Goal: Navigation & Orientation: Understand site structure

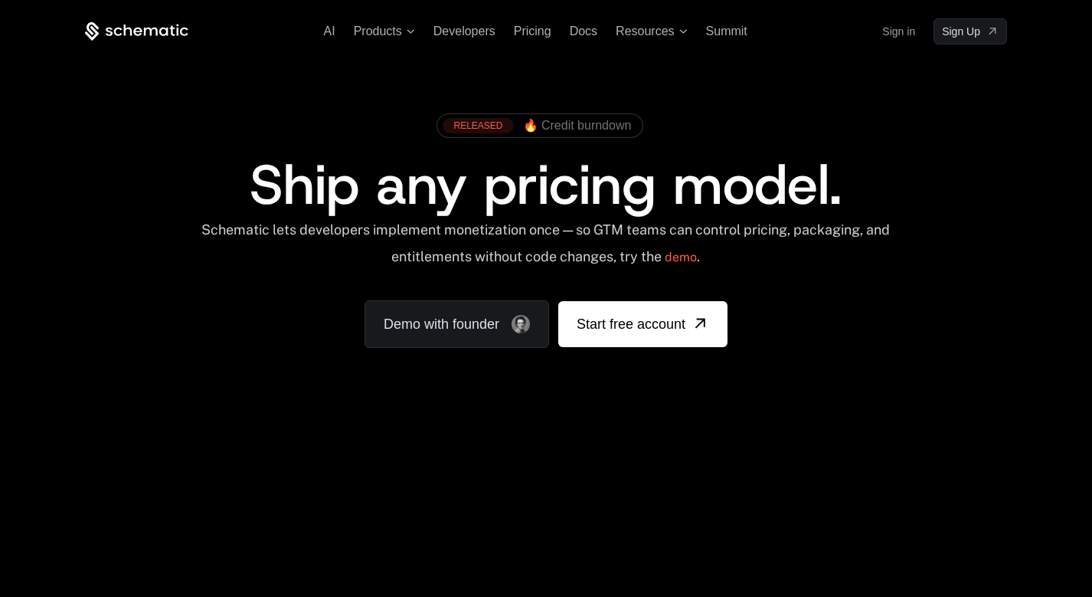
click at [906, 34] on link "Sign in" at bounding box center [898, 31] width 33 height 25
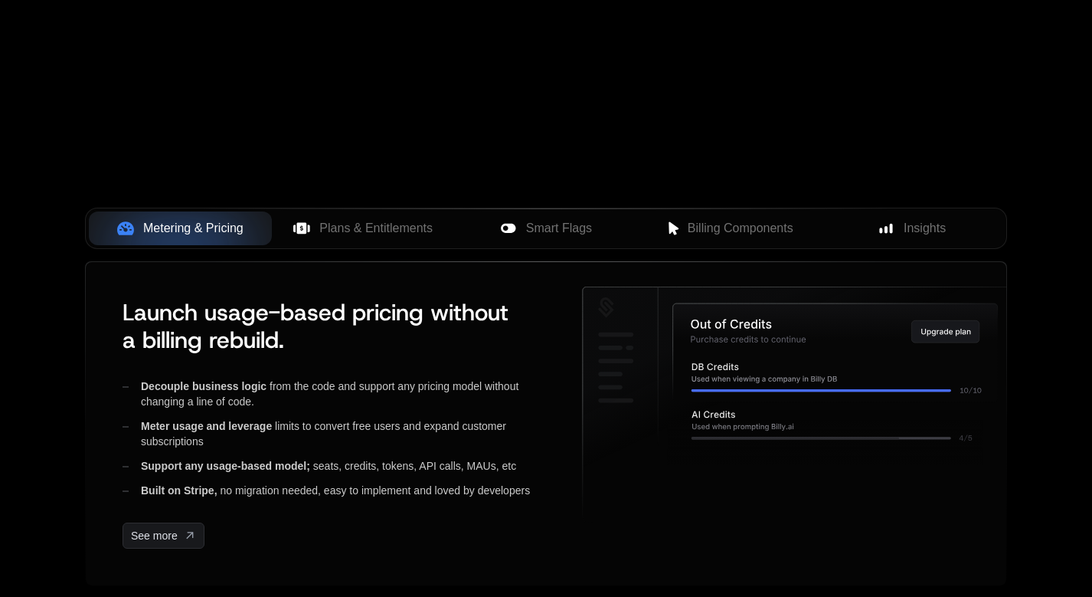
scroll to position [506, 0]
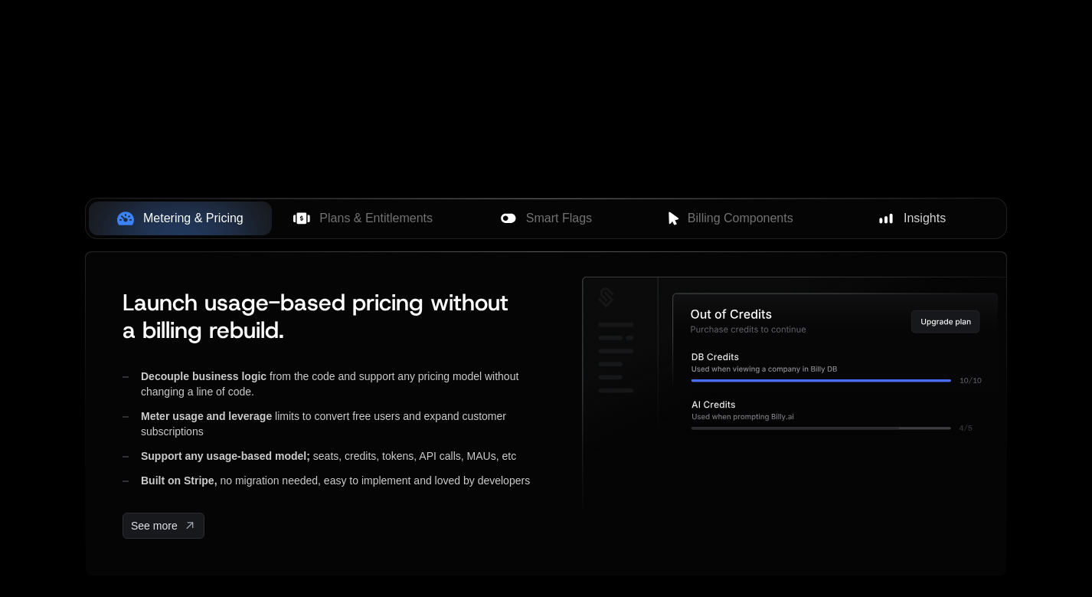
click at [894, 227] on div "Insights" at bounding box center [911, 218] width 159 height 18
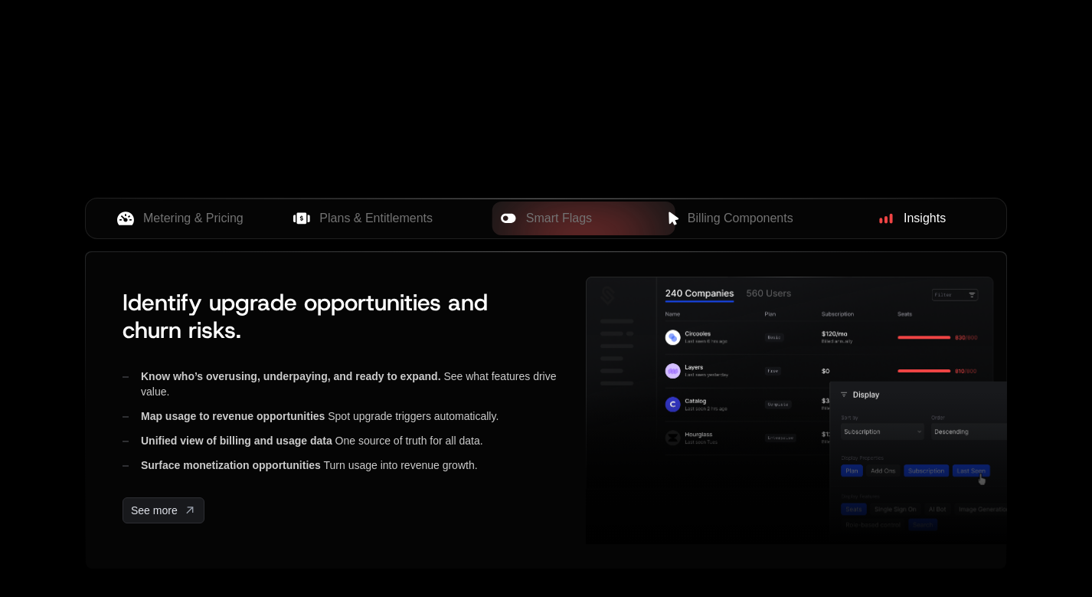
scroll to position [497, 0]
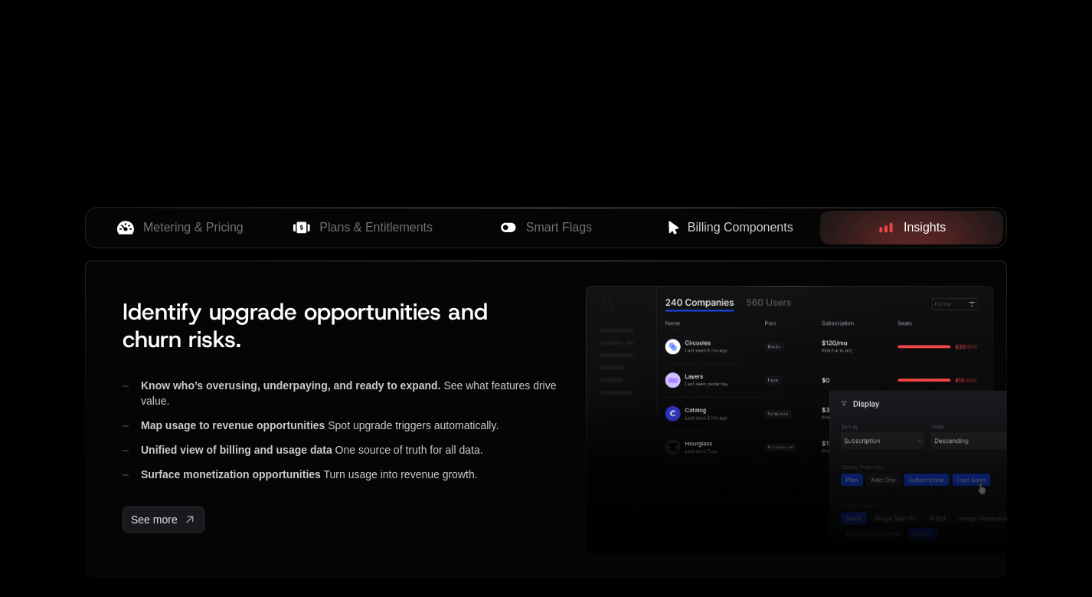
click at [780, 229] on span "Billing Components" at bounding box center [741, 227] width 106 height 18
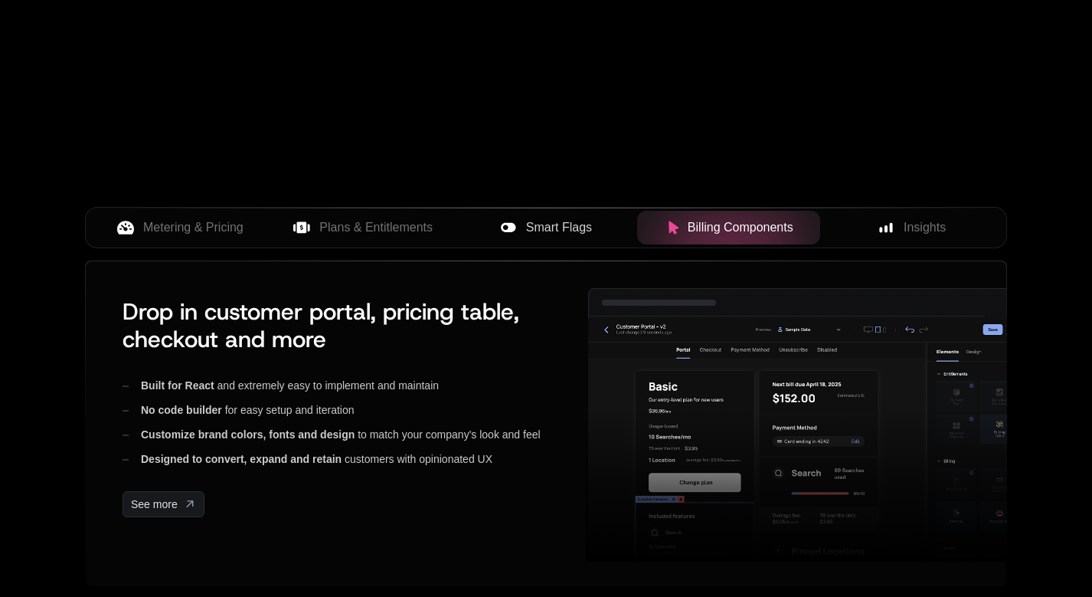
click at [594, 226] on div "Smart Flags" at bounding box center [546, 227] width 159 height 18
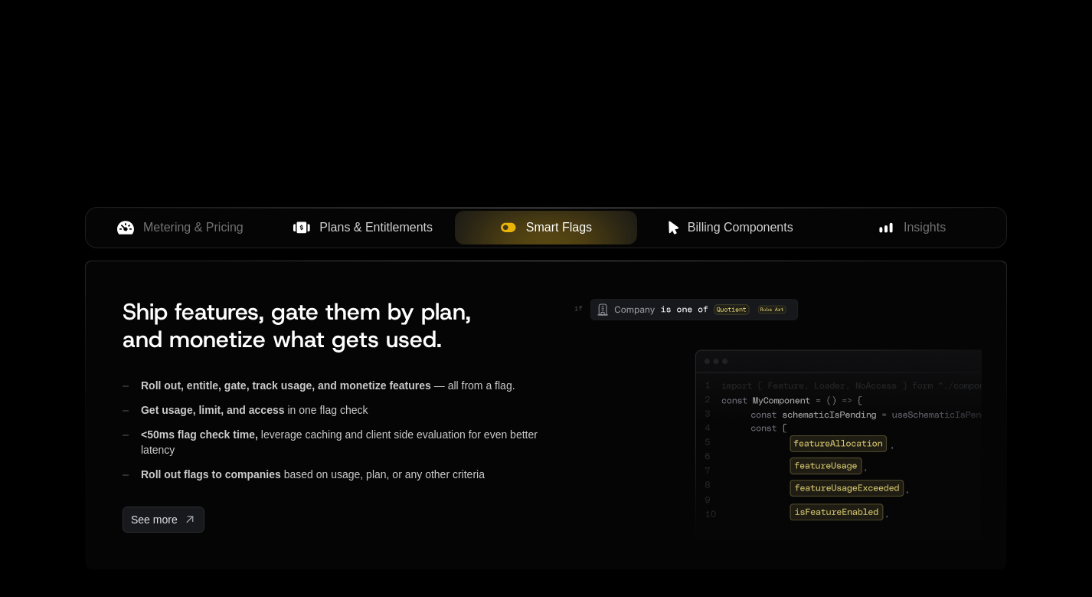
click at [364, 230] on span "Plans & Entitlements" at bounding box center [375, 227] width 113 height 18
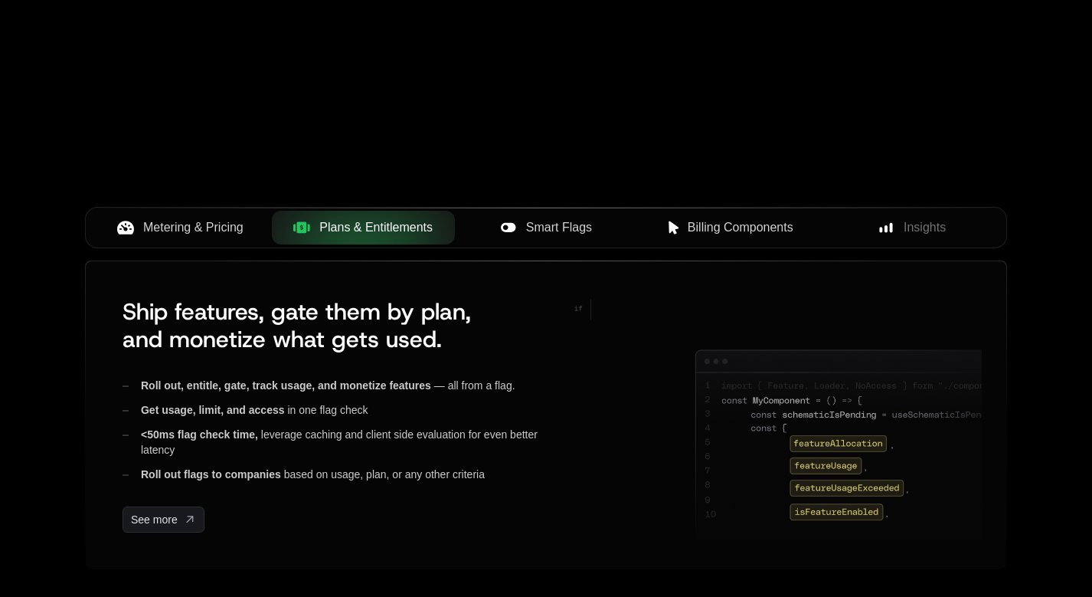
click at [239, 230] on span "Metering & Pricing" at bounding box center [193, 227] width 100 height 18
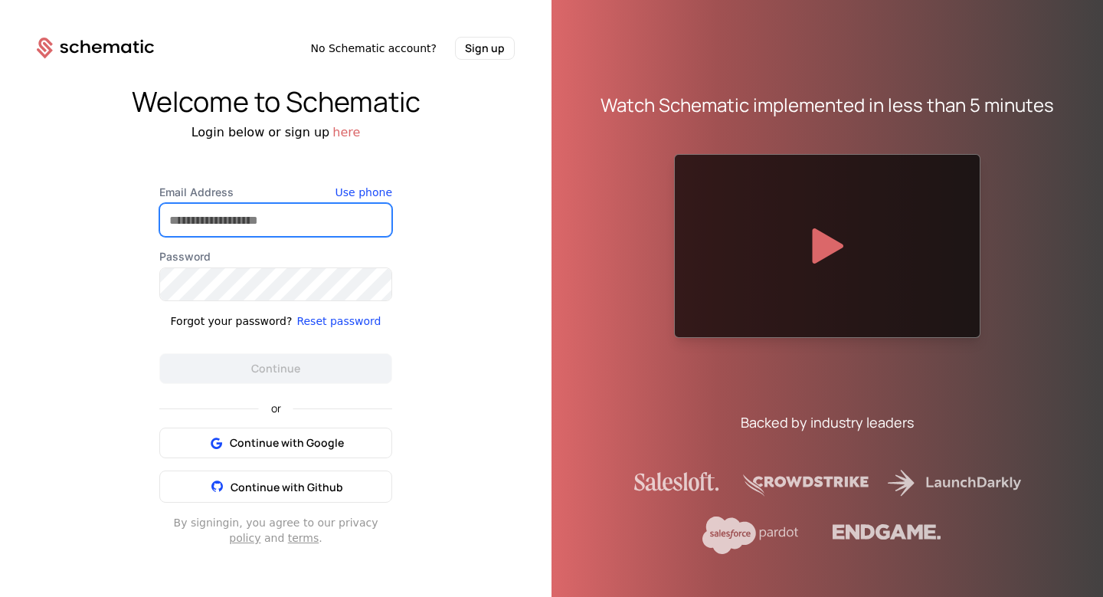
paste input "**********"
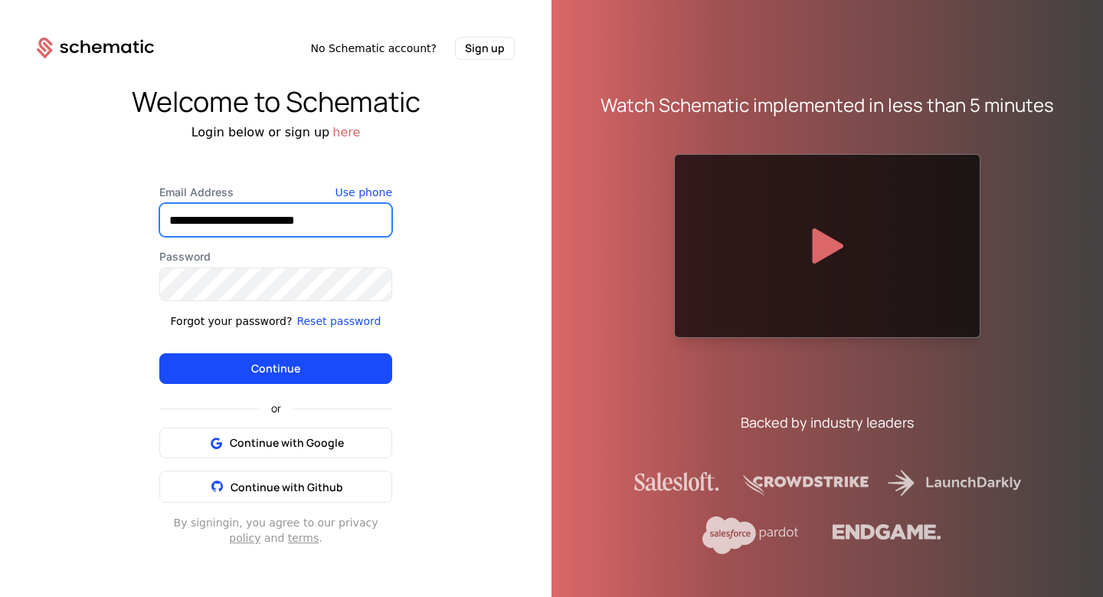
type input "**********"
click at [260, 360] on button "Continue" at bounding box center [275, 368] width 233 height 31
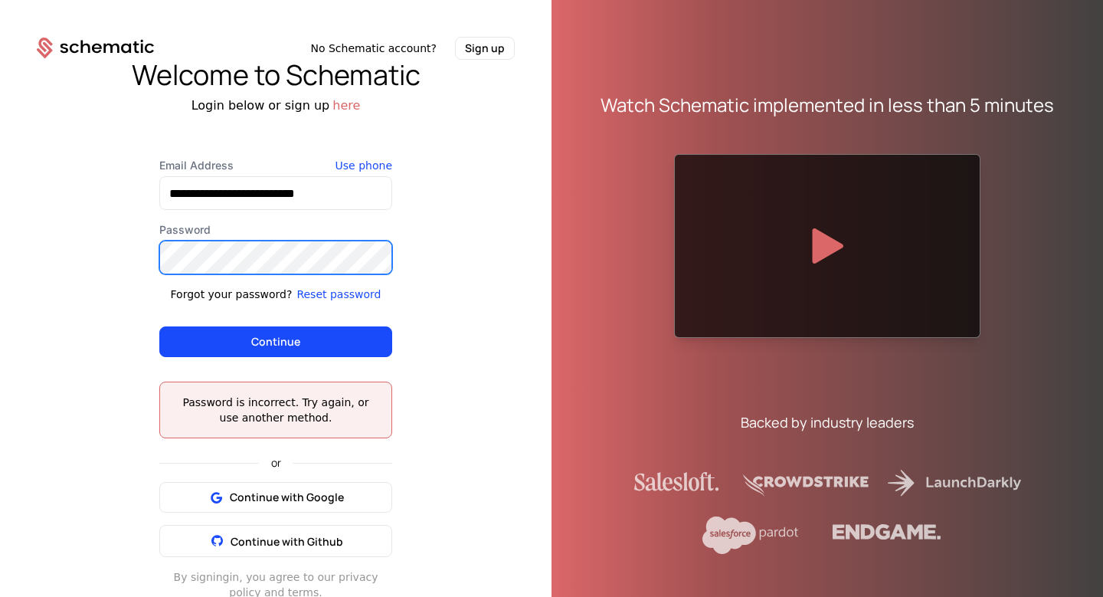
click at [270, 342] on button "Continue" at bounding box center [275, 341] width 233 height 31
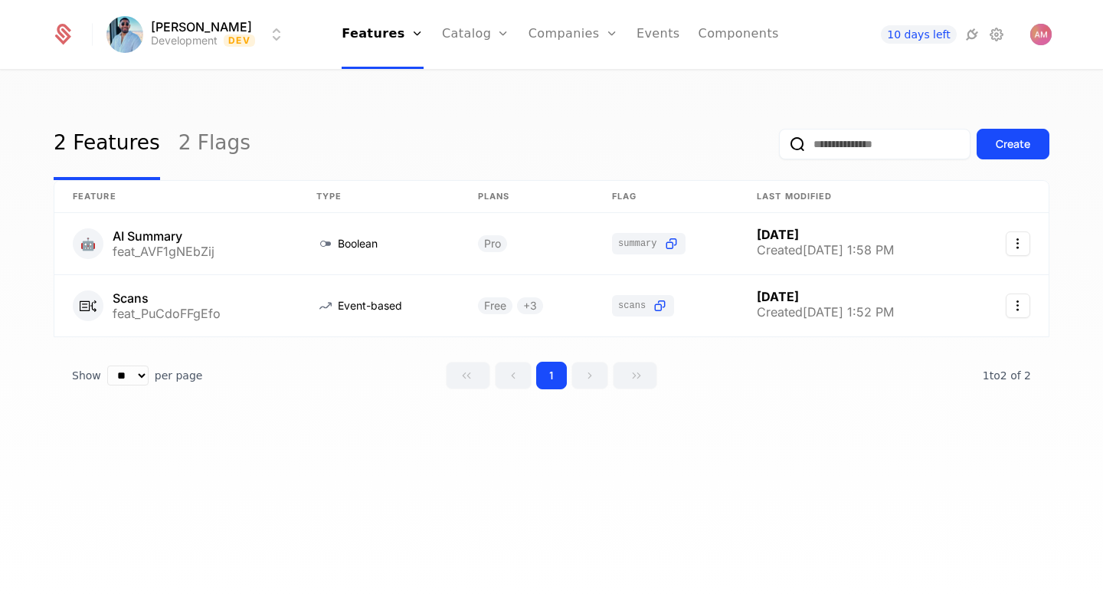
click at [155, 47] on html "Ashutosh Mishra Development Dev Features Features Flags Catalog Plans Add Ons C…" at bounding box center [551, 298] width 1103 height 597
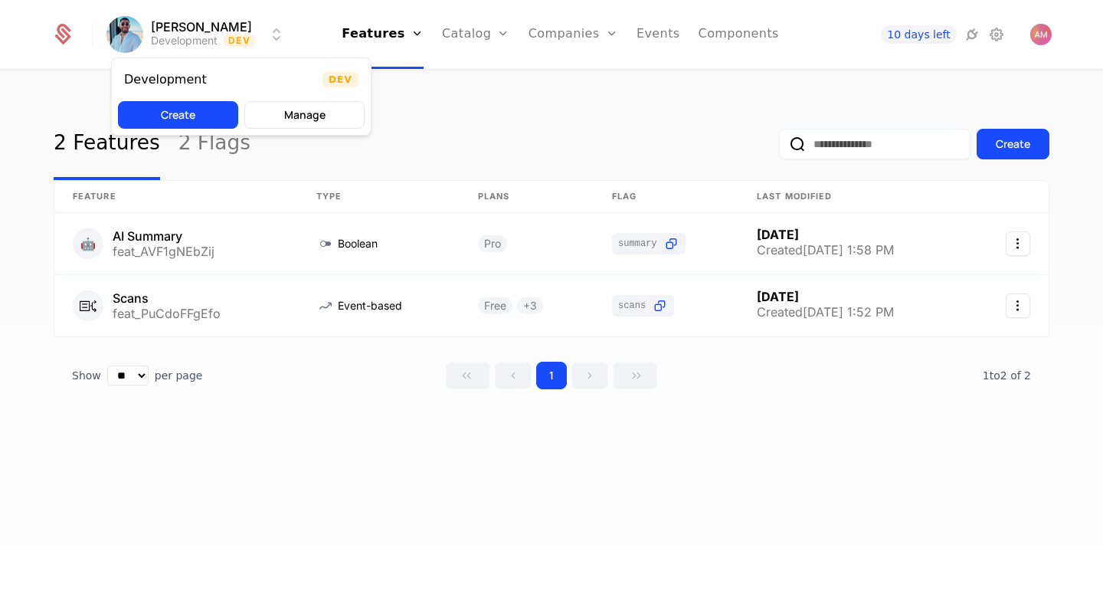
click at [448, 129] on html "Ashutosh Mishra Development Dev Features Features Flags Catalog Plans Add Ons C…" at bounding box center [551, 298] width 1103 height 597
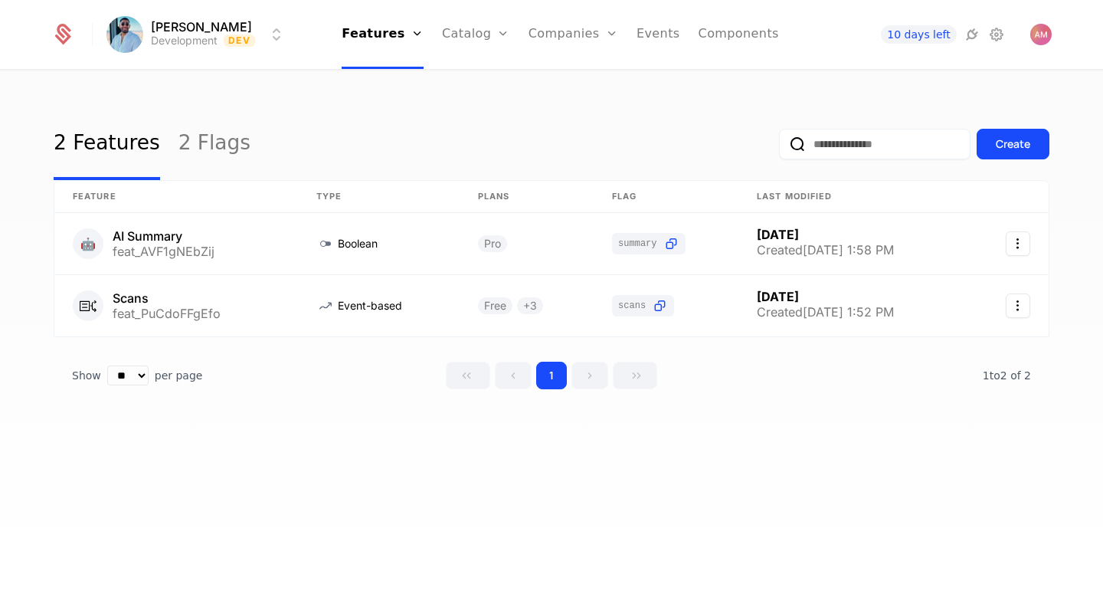
click at [179, 152] on link "2 Flags" at bounding box center [214, 144] width 72 height 72
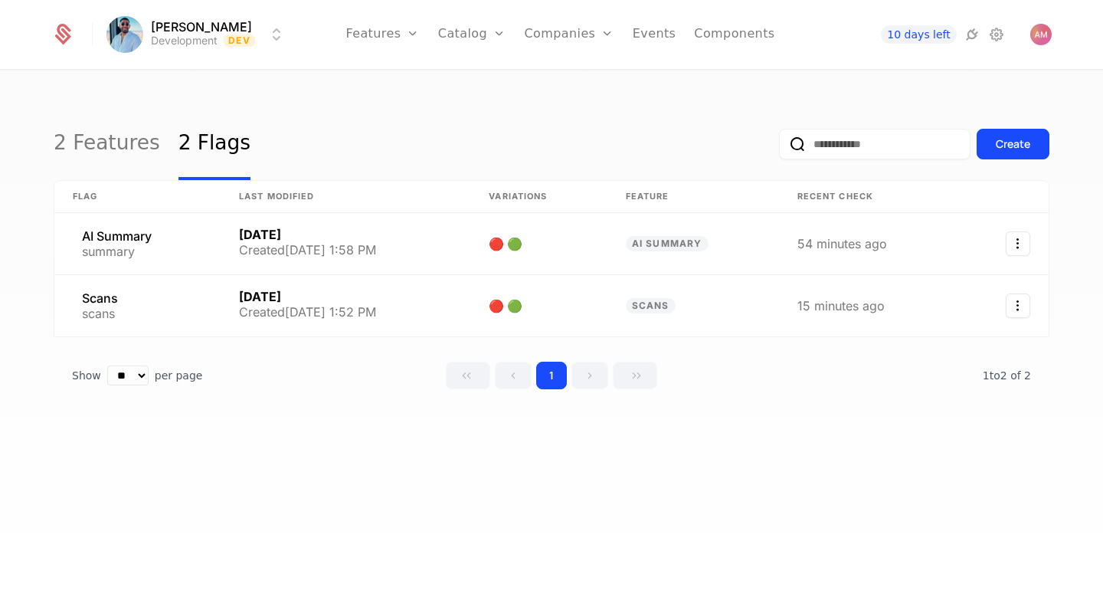
click at [125, 149] on link "2 Features" at bounding box center [107, 144] width 106 height 72
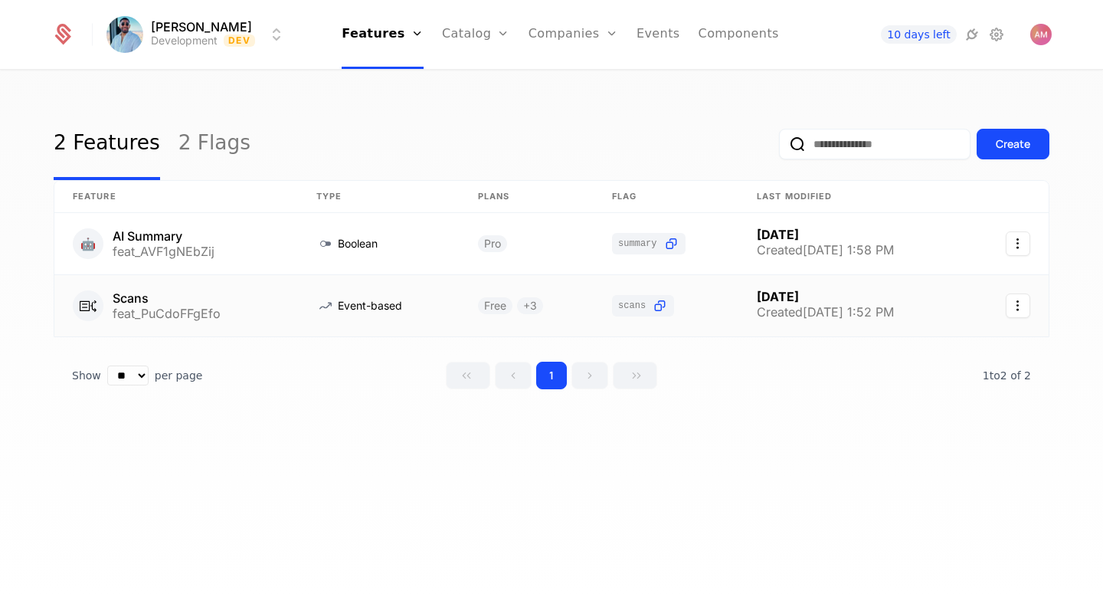
click at [178, 315] on link at bounding box center [176, 305] width 244 height 61
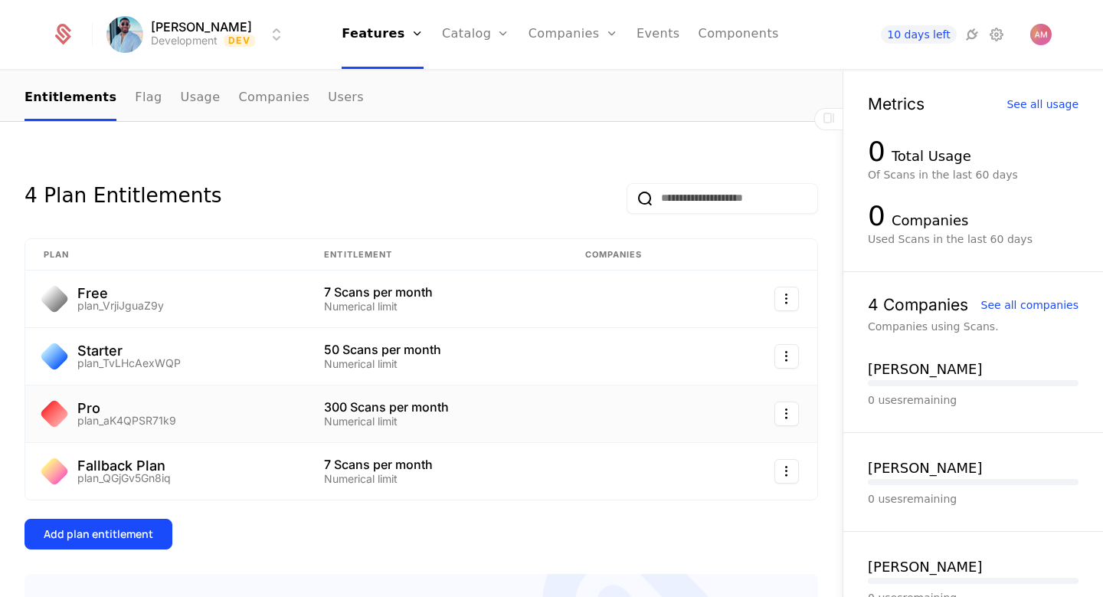
scroll to position [170, 0]
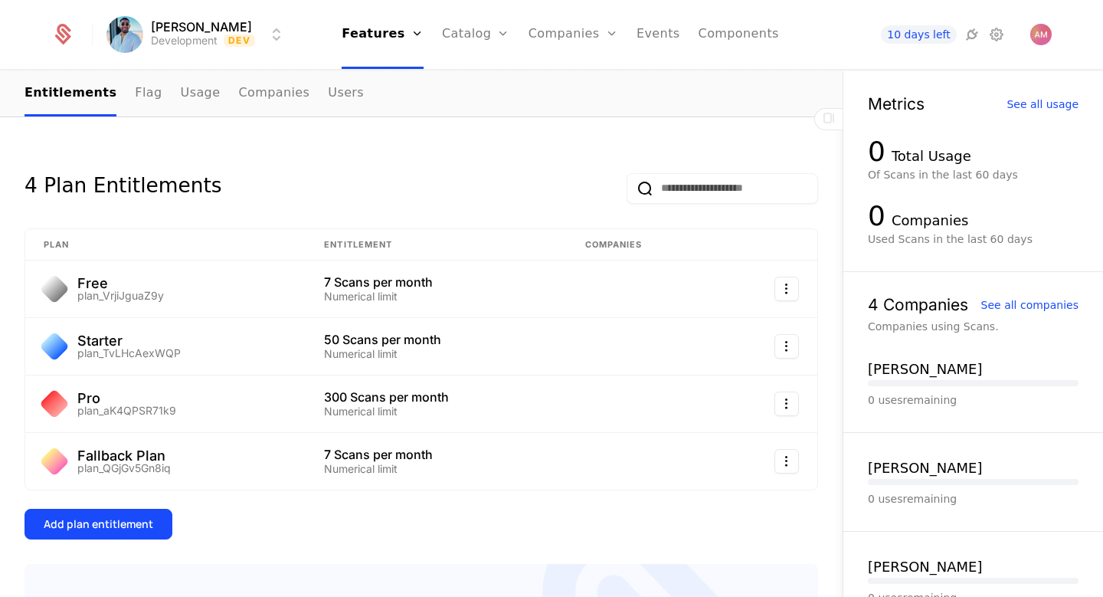
click at [190, 103] on link "Usage" at bounding box center [201, 93] width 40 height 45
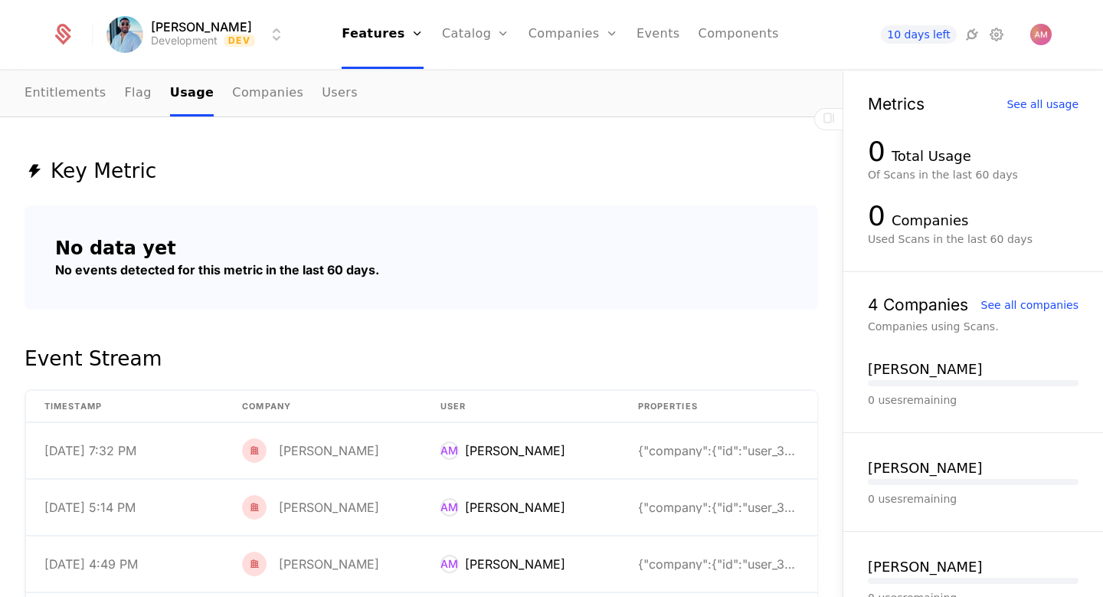
click at [717, 44] on link "Components" at bounding box center [738, 34] width 80 height 69
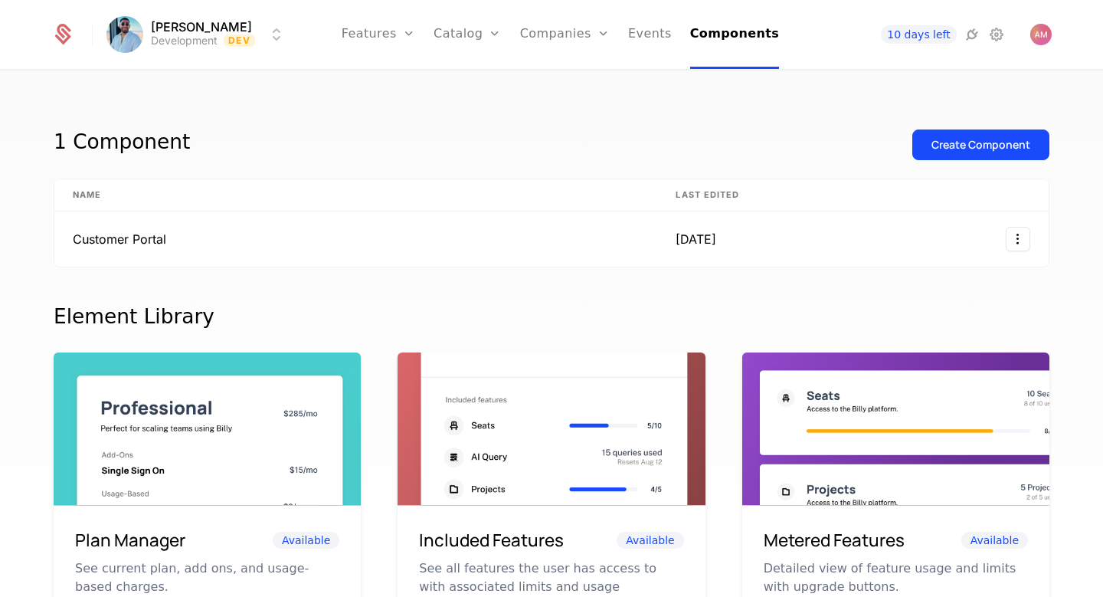
click at [486, 150] on link "Configuration" at bounding box center [491, 148] width 79 height 12
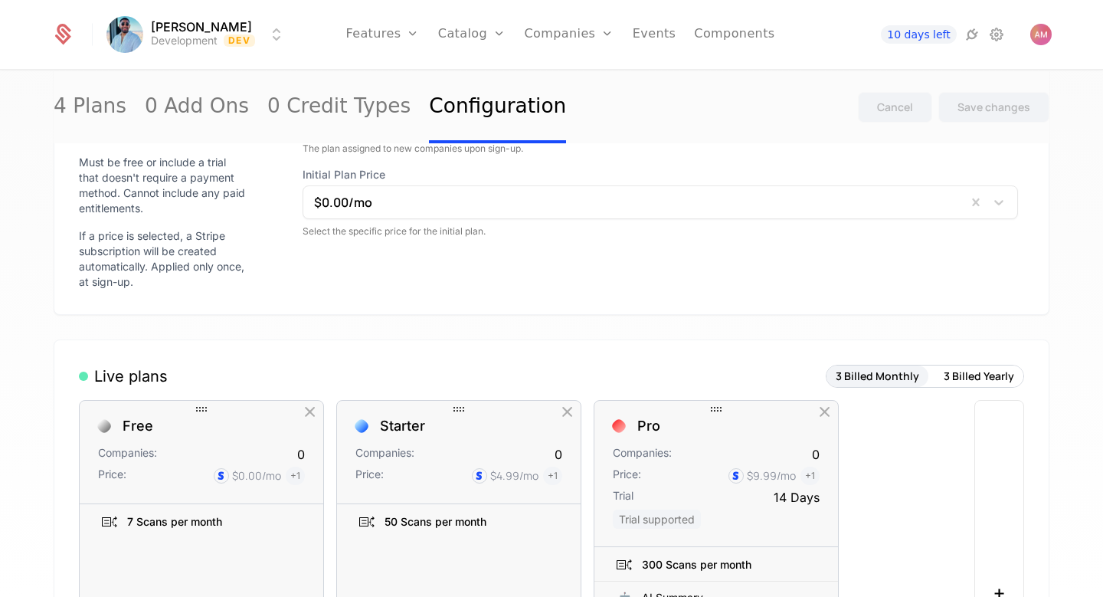
scroll to position [513, 0]
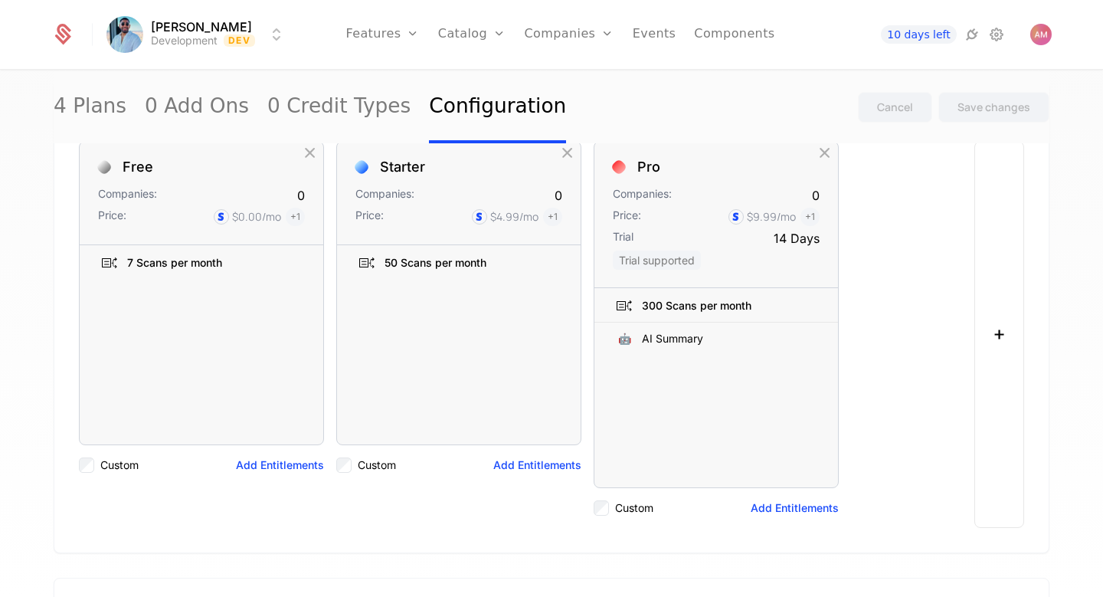
click at [996, 35] on icon at bounding box center [996, 34] width 18 height 18
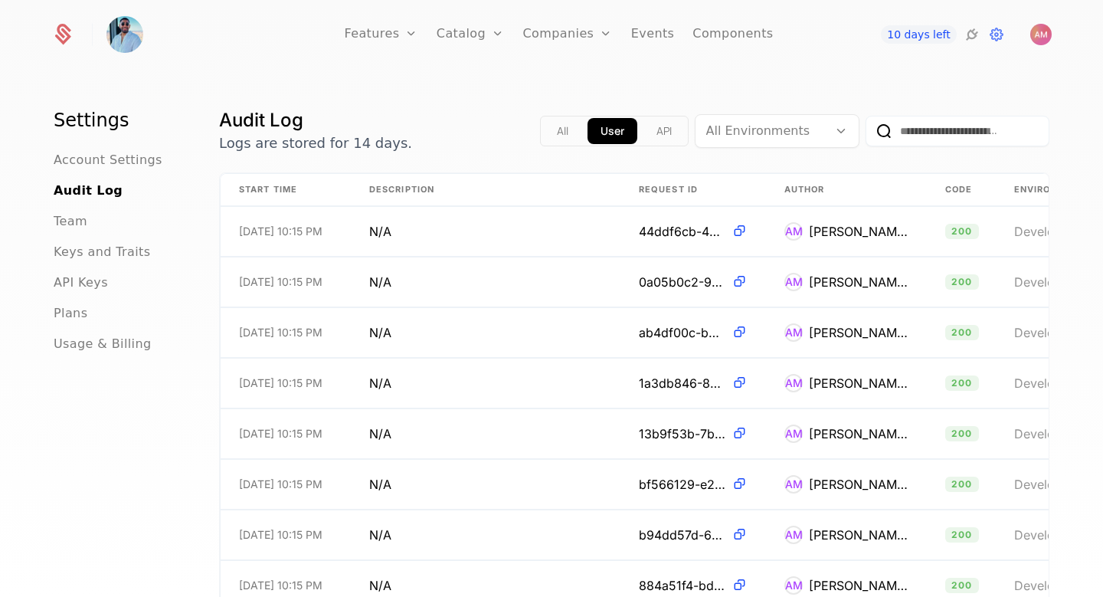
click at [94, 190] on span "Audit Log" at bounding box center [88, 190] width 69 height 18
click at [643, 124] on button "API" at bounding box center [663, 131] width 41 height 26
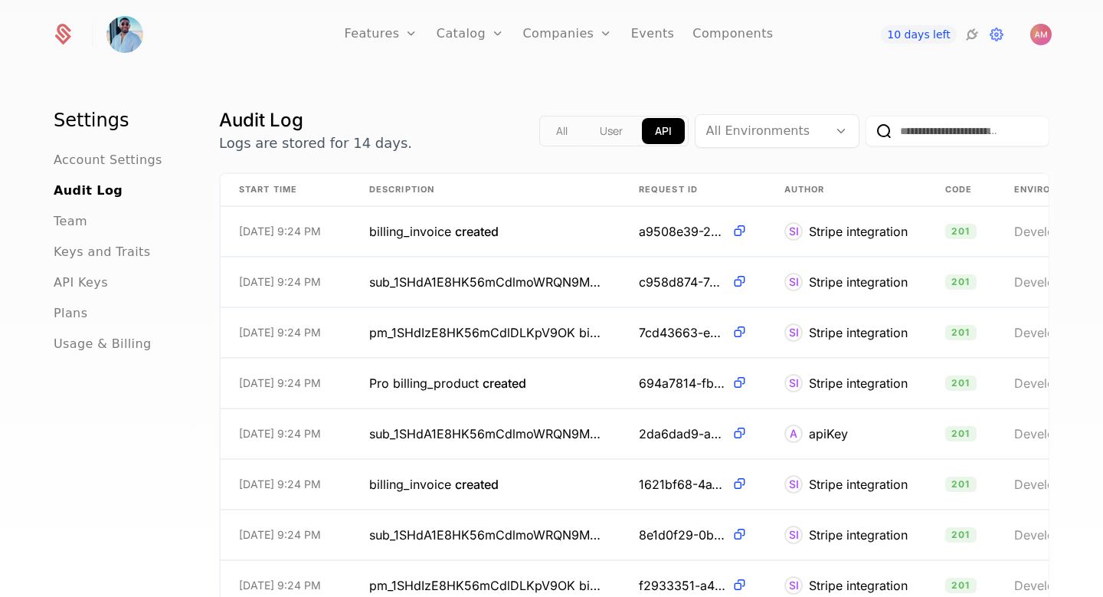
click at [590, 123] on button "User" at bounding box center [611, 131] width 49 height 26
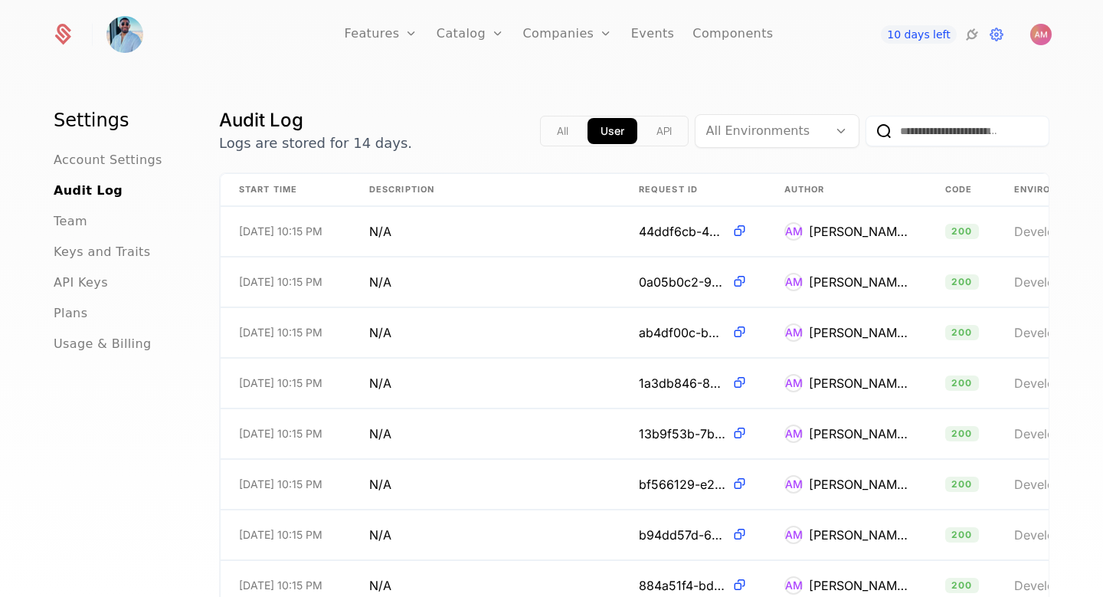
click at [97, 281] on span "API Keys" at bounding box center [81, 282] width 54 height 18
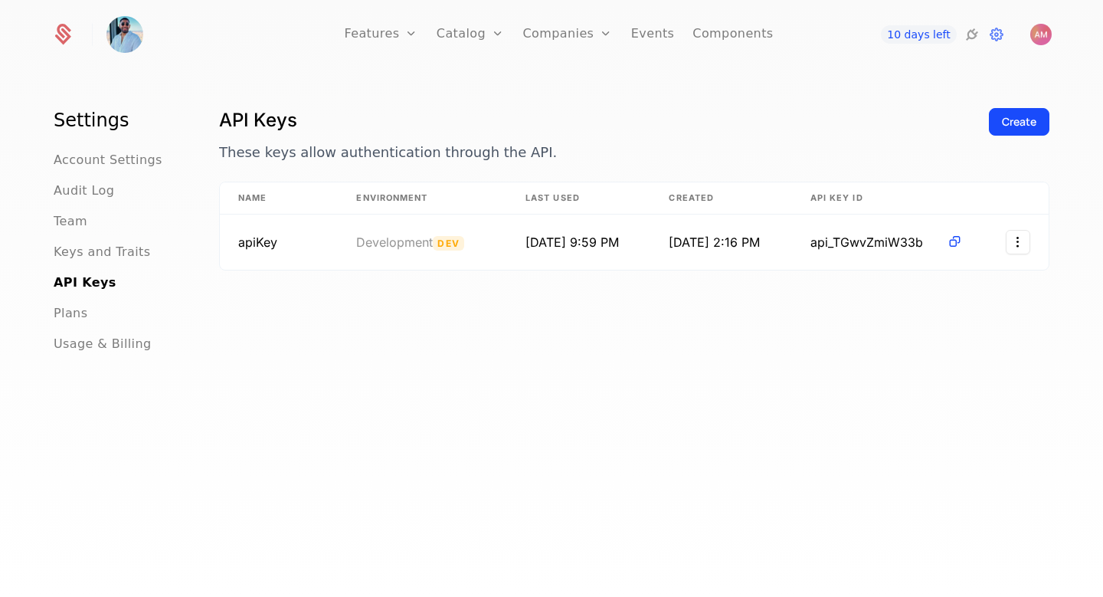
click at [104, 256] on span "Keys and Traits" at bounding box center [102, 252] width 96 height 18
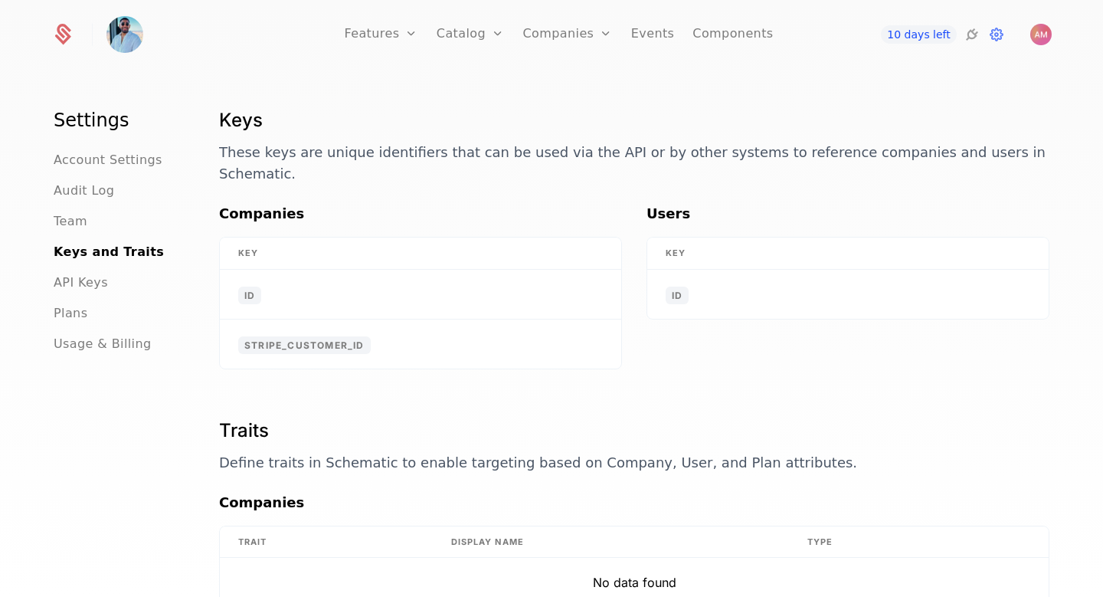
scroll to position [9, 0]
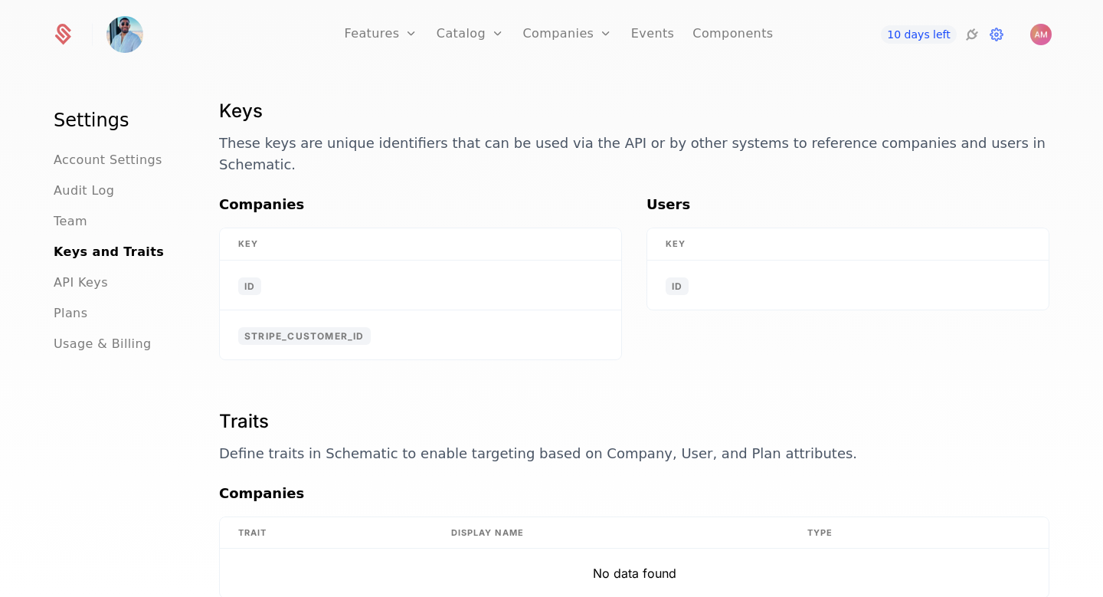
click at [67, 226] on span "Team" at bounding box center [71, 221] width 34 height 18
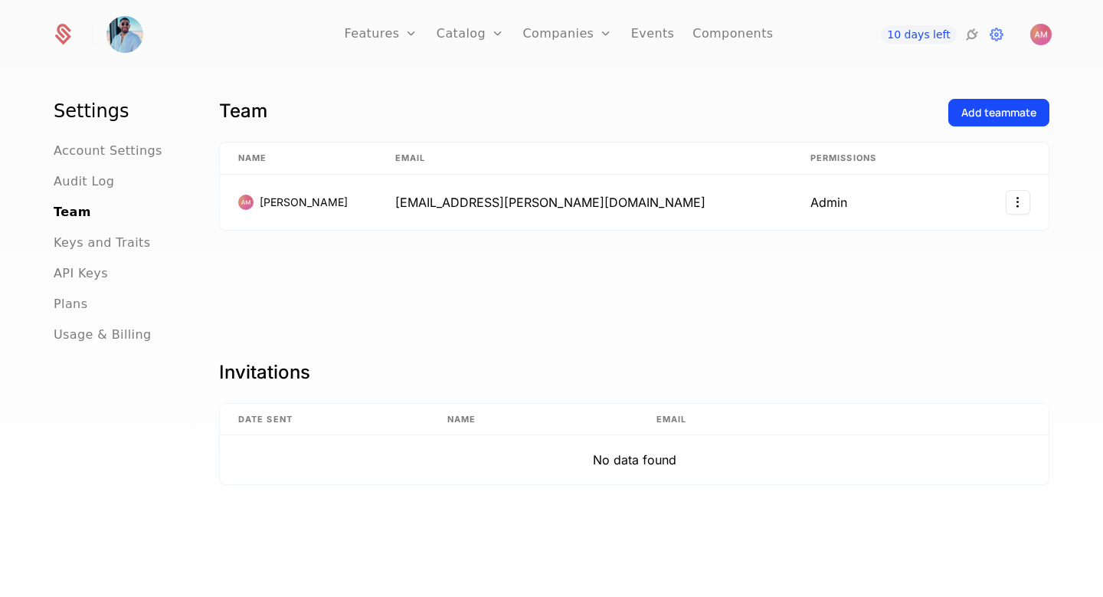
click at [93, 173] on span "Audit Log" at bounding box center [84, 181] width 60 height 18
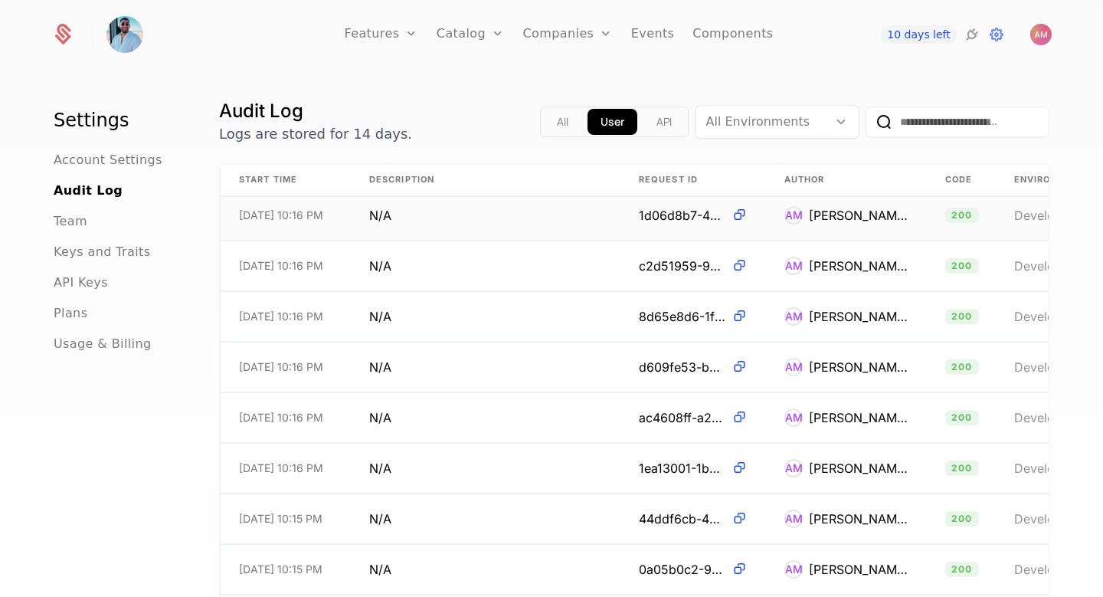
scroll to position [7, 0]
click at [117, 158] on span "Account Settings" at bounding box center [108, 160] width 109 height 18
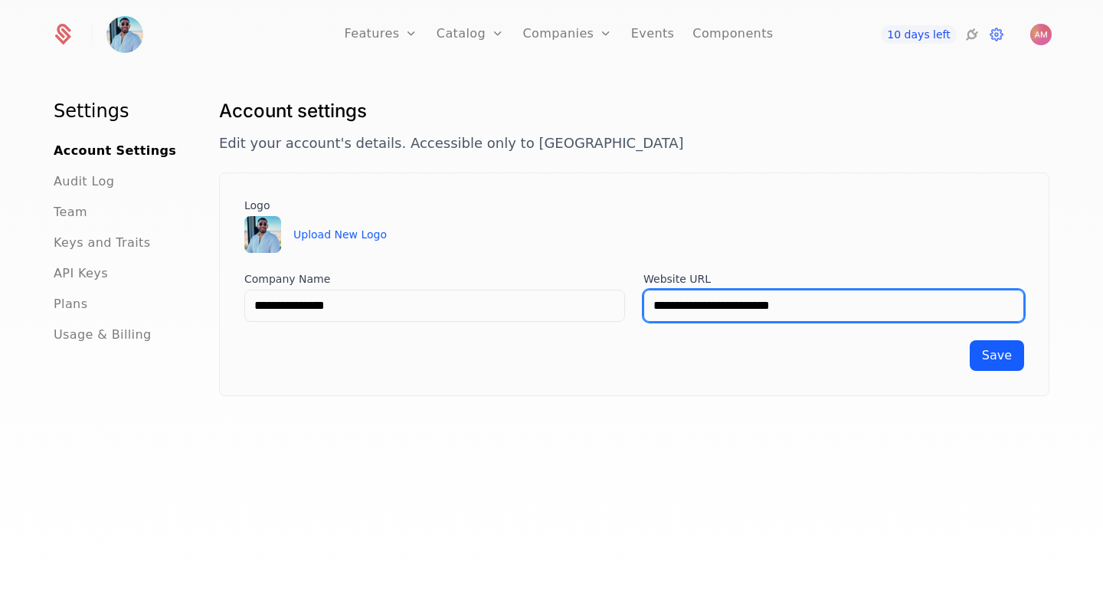
click at [858, 303] on input "**********" at bounding box center [833, 305] width 381 height 32
drag, startPoint x: 515, startPoint y: 276, endPoint x: 359, endPoint y: 267, distance: 156.5
click at [377, 268] on div "**********" at bounding box center [634, 284] width 780 height 173
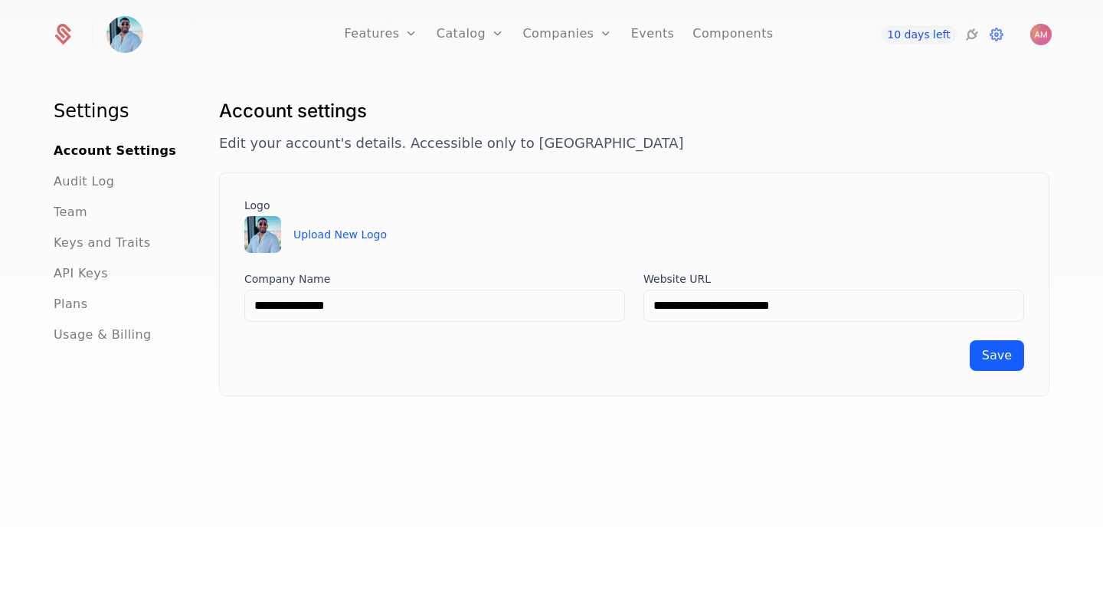
click at [818, 323] on form "**********" at bounding box center [634, 321] width 780 height 100
click at [85, 247] on span "Keys and Traits" at bounding box center [102, 243] width 96 height 18
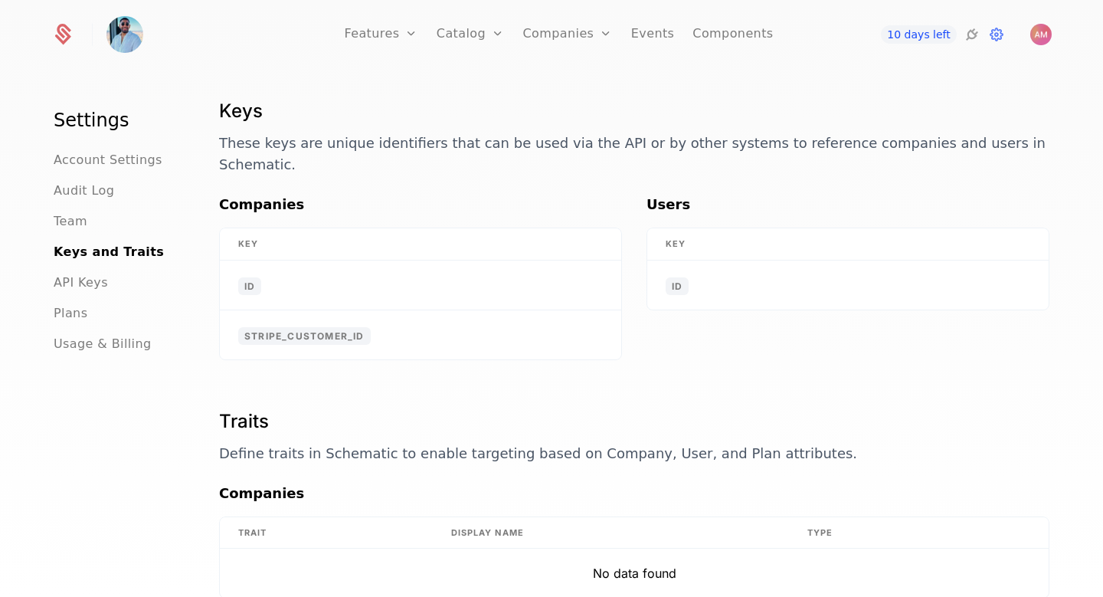
click at [81, 287] on span "API Keys" at bounding box center [81, 282] width 54 height 18
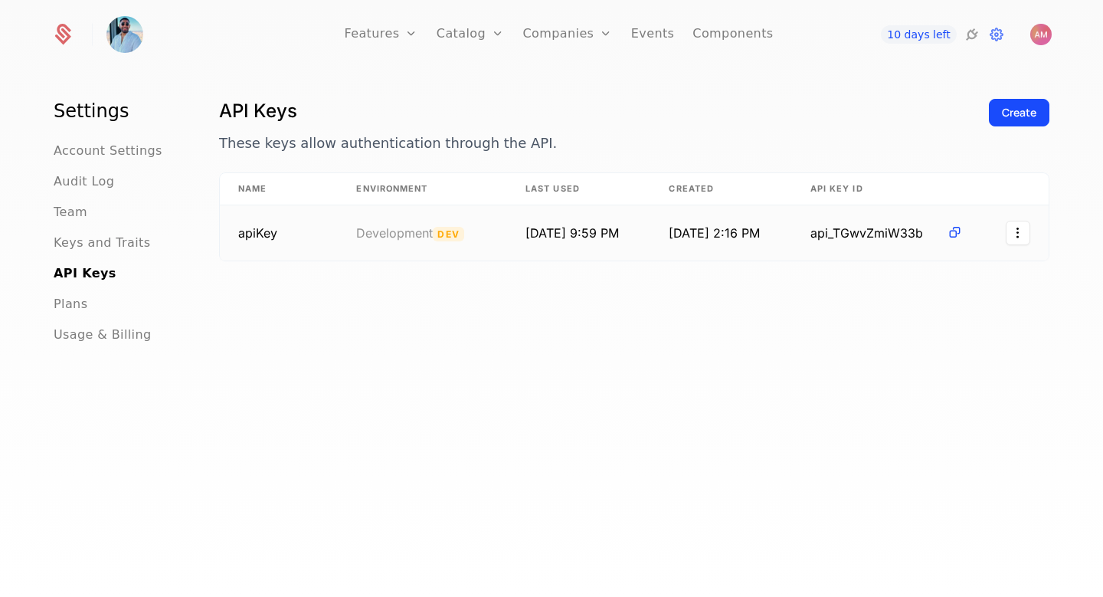
drag, startPoint x: 479, startPoint y: 235, endPoint x: 637, endPoint y: 239, distance: 158.6
click at [637, 239] on tr "apiKey Development Dev 10/12/25, 9:59 PM 10/8/25, 2:16 PM api_TGwvZmiW33b" at bounding box center [634, 232] width 829 height 55
click at [668, 233] on td "10/8/25, 2:16 PM" at bounding box center [720, 232] width 141 height 55
click at [1025, 233] on html "Features Features Flags Catalog Plans Add Ons Credits Configuration Companies C…" at bounding box center [551, 298] width 1103 height 597
click at [1064, 217] on html "Features Features Flags Catalog Plans Add Ons Credits Configuration Companies C…" at bounding box center [551, 298] width 1103 height 597
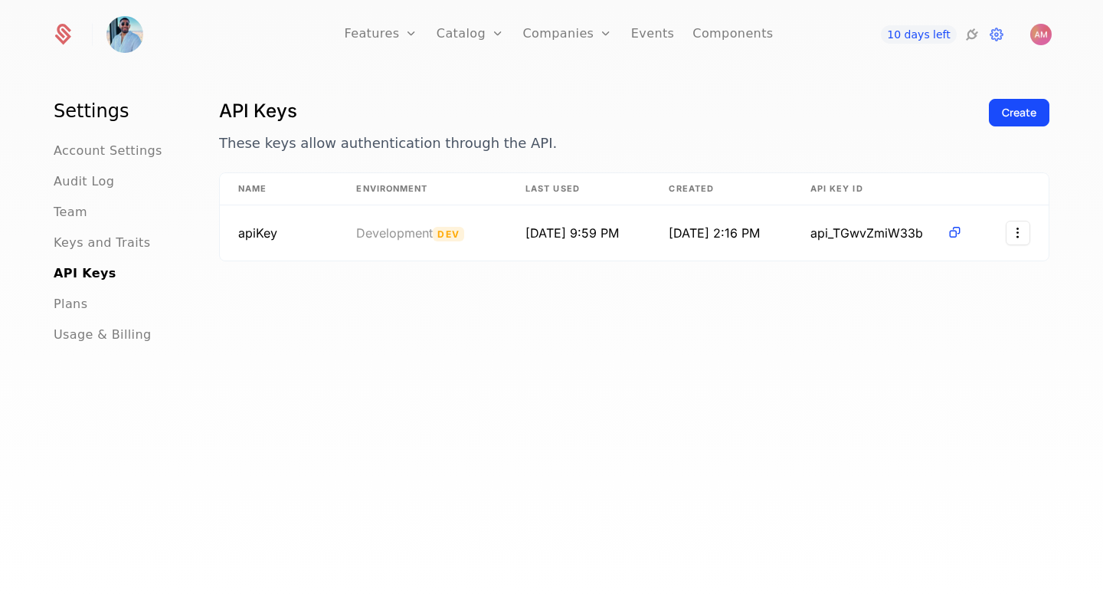
click at [966, 36] on icon at bounding box center [972, 34] width 18 height 18
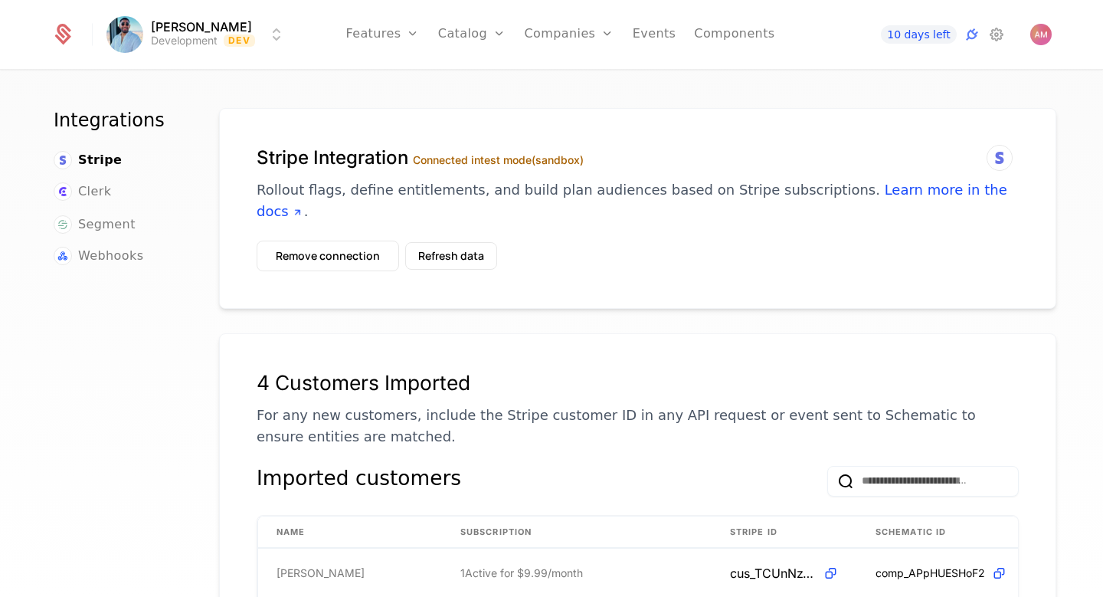
scroll to position [9, 0]
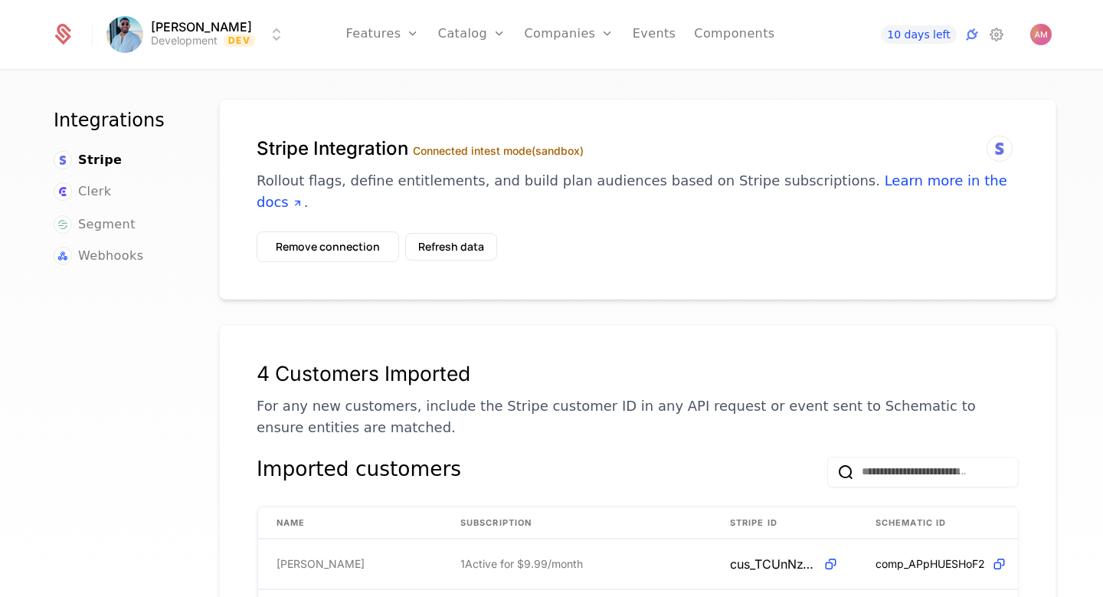
click at [104, 198] on div "Clerk" at bounding box center [118, 192] width 129 height 21
click at [94, 195] on span "Clerk" at bounding box center [94, 191] width 33 height 18
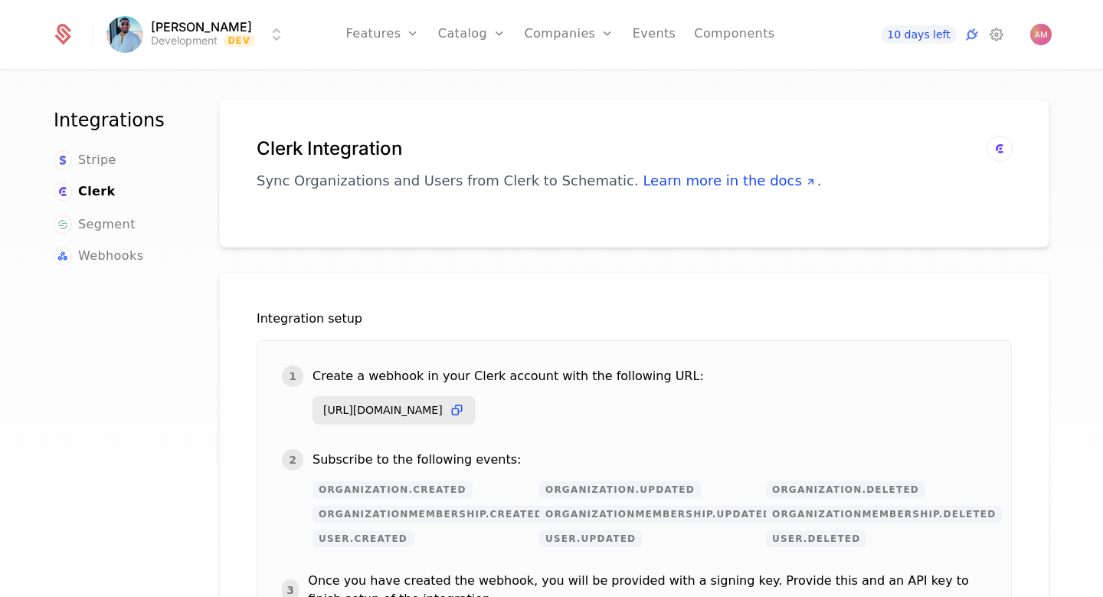
click at [97, 221] on span "Segment" at bounding box center [106, 224] width 57 height 18
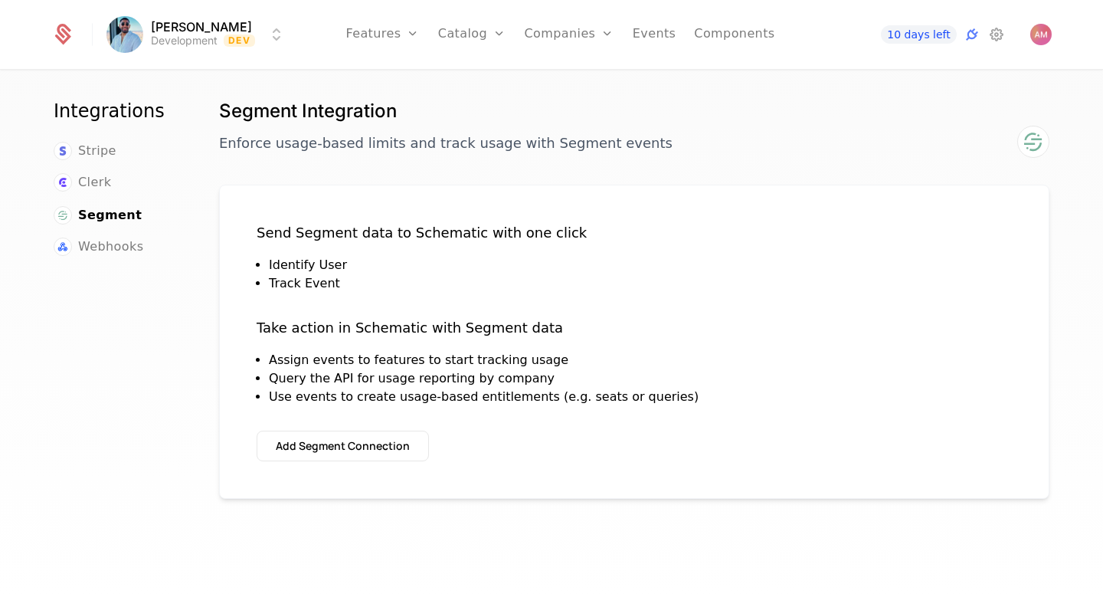
click at [104, 248] on span "Webhooks" at bounding box center [110, 246] width 65 height 18
